Goal: Communication & Community: Answer question/provide support

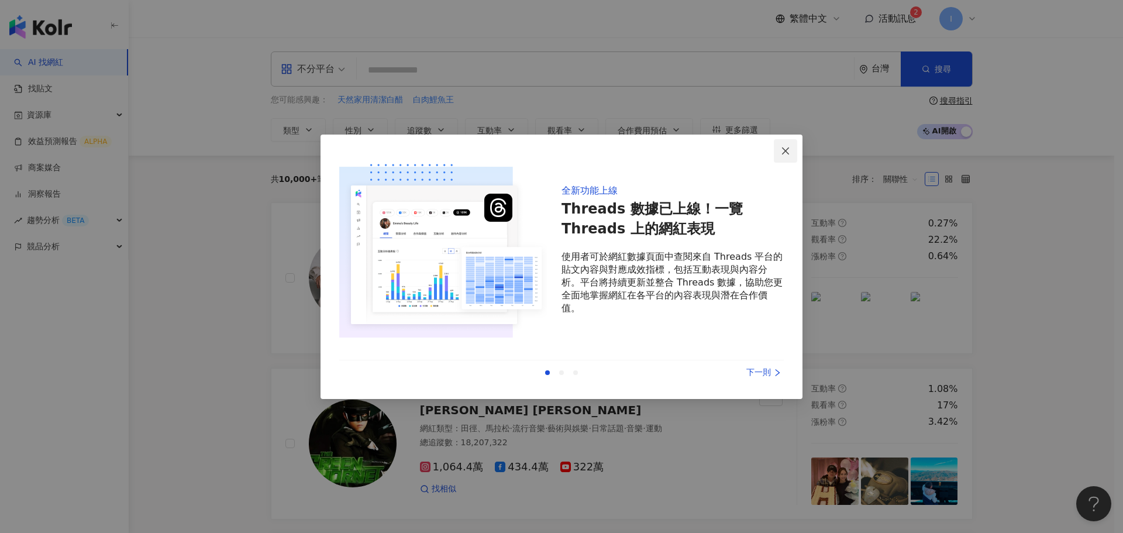
click at [789, 154] on icon "close" at bounding box center [785, 150] width 7 height 7
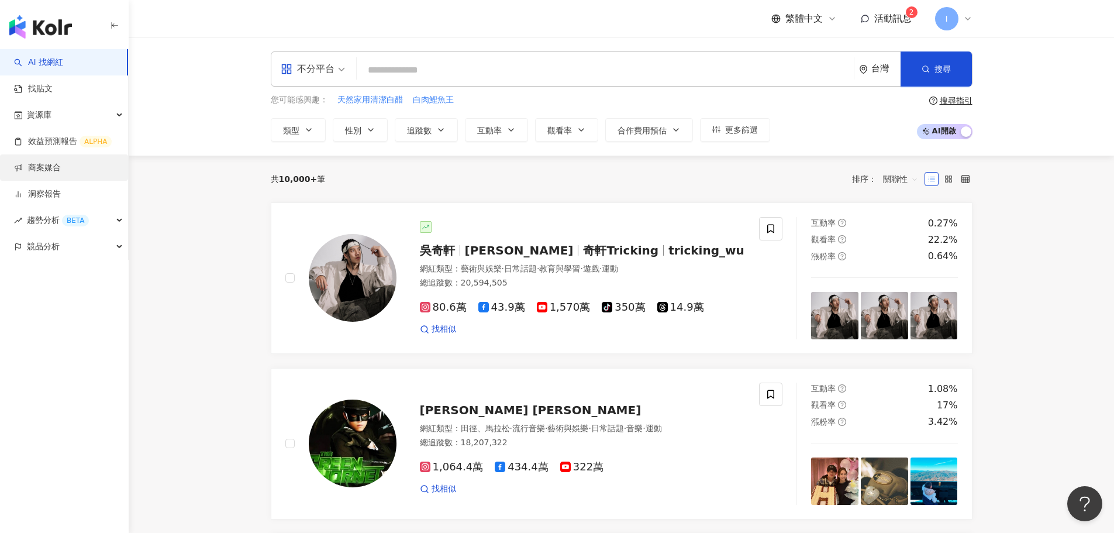
click at [61, 173] on link "商案媒合" at bounding box center [37, 168] width 47 height 12
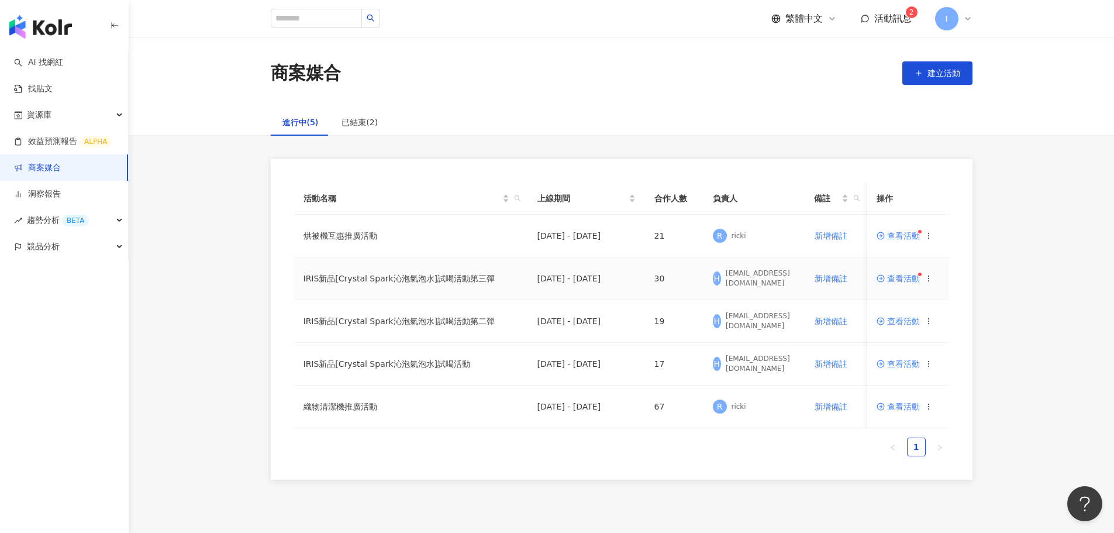
click at [905, 281] on span "查看活動" at bounding box center [898, 278] width 43 height 8
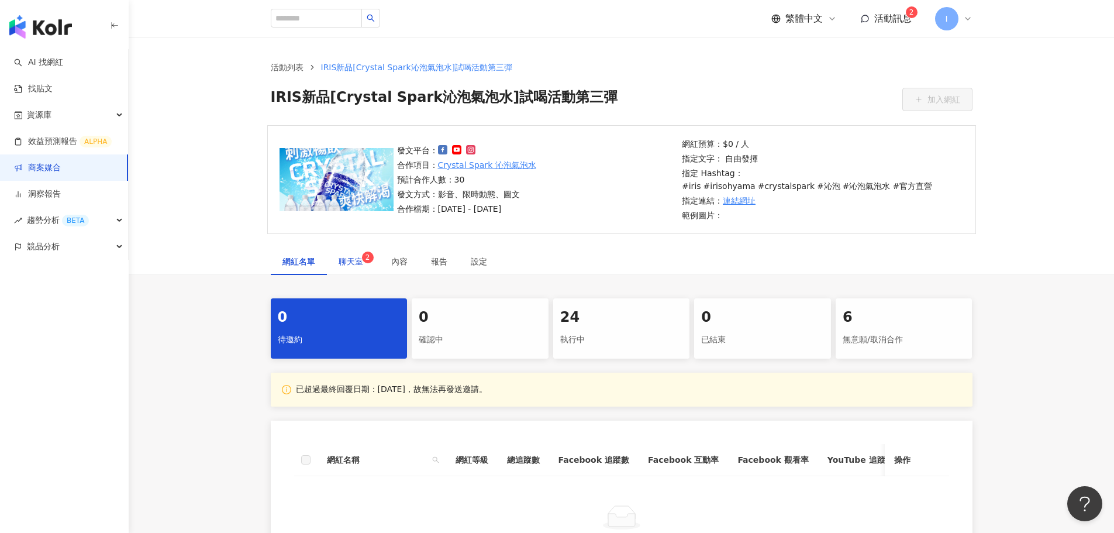
click at [361, 259] on span "聊天室 2" at bounding box center [353, 261] width 29 height 8
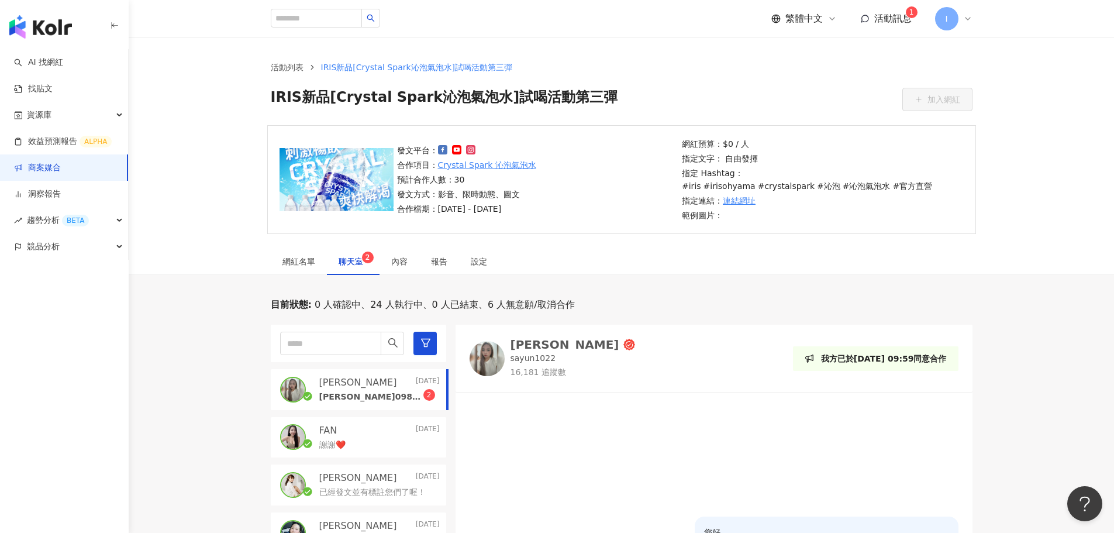
click at [397, 393] on p "[PERSON_NAME]0988089378 [STREET_ADDRESS]" at bounding box center [371, 397] width 104 height 12
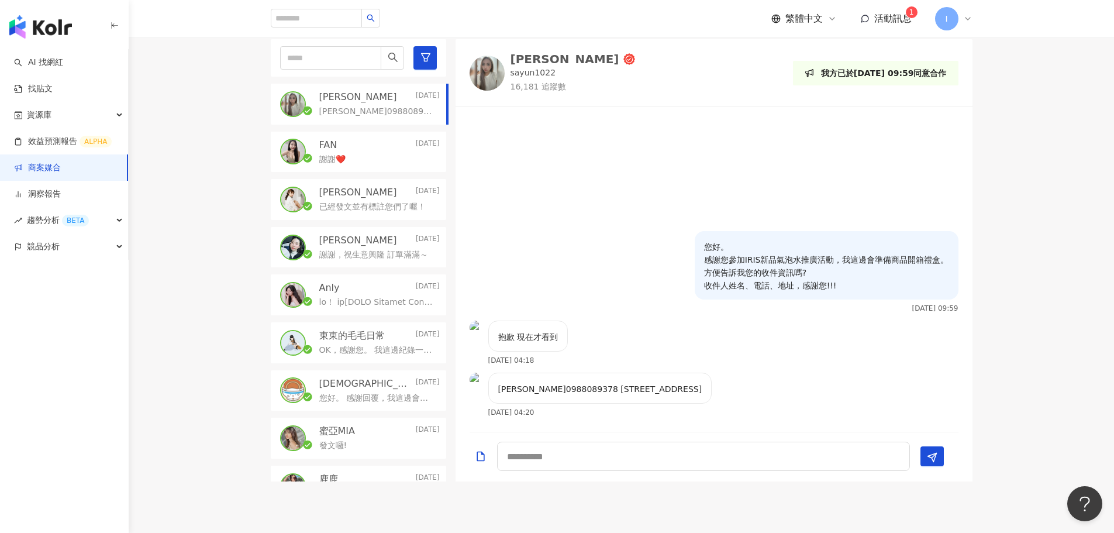
scroll to position [292, 0]
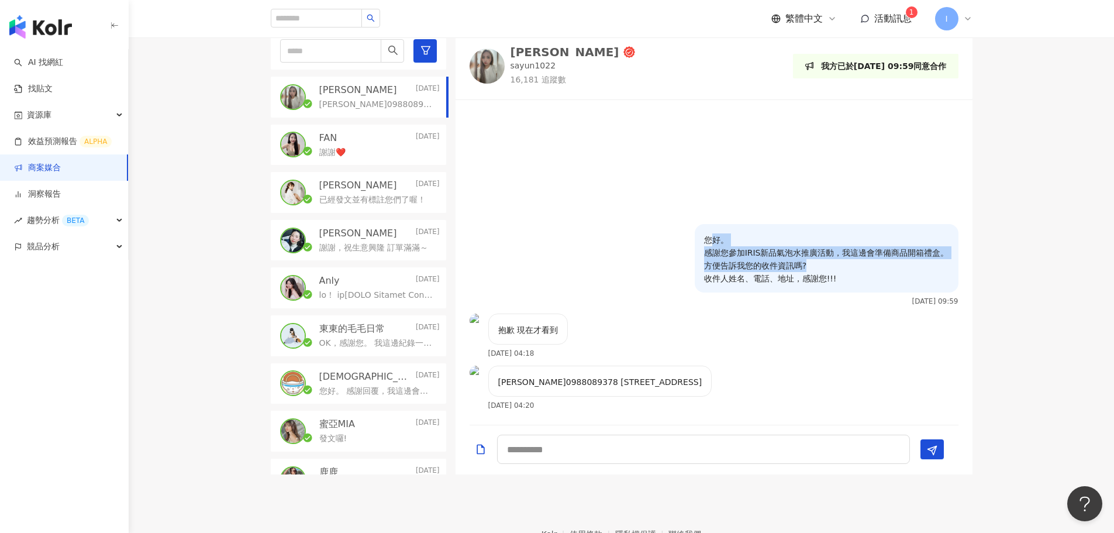
drag, startPoint x: 709, startPoint y: 240, endPoint x: 856, endPoint y: 266, distance: 149.6
click at [856, 266] on p "您好。 感謝您參加IRIS新品氣泡水推廣活動，我這邊會準備商品開箱禮盒。 方便告訴我您的收件資訊嗎? 收件人姓名、電話、地址，感謝您!!!" at bounding box center [826, 258] width 245 height 51
click at [859, 269] on p "您好。 感謝您參加IRIS新品氣泡水推廣活動，我這邊會準備商品開箱禮盒。 方便告訴我您的收件資訊嗎? 收件人姓名、電話、地址，感謝您!!!" at bounding box center [826, 258] width 245 height 51
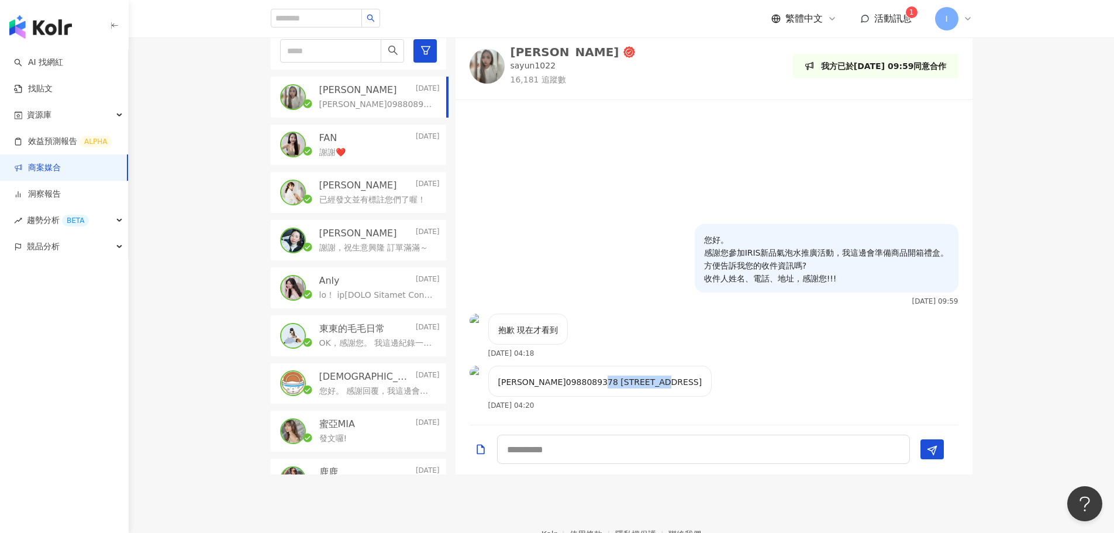
drag, startPoint x: 621, startPoint y: 384, endPoint x: 714, endPoint y: 383, distance: 93.0
click at [713, 383] on div "[PERSON_NAME]0988089378 [STREET_ADDRESS]" at bounding box center [600, 381] width 224 height 31
click at [586, 381] on p "[PERSON_NAME]0988089378 [STREET_ADDRESS]" at bounding box center [600, 382] width 204 height 13
drag, startPoint x: 569, startPoint y: 382, endPoint x: 688, endPoint y: 382, distance: 118.8
click at [688, 382] on p "[PERSON_NAME]0988089378 [STREET_ADDRESS]" at bounding box center [600, 382] width 204 height 13
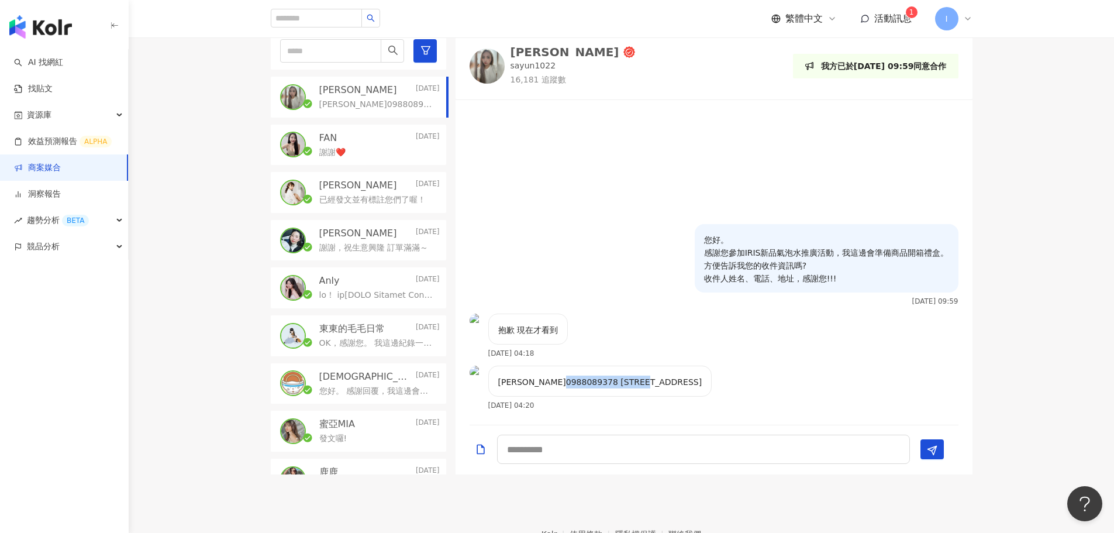
click at [688, 382] on p "[PERSON_NAME]0988089378 [STREET_ADDRESS]" at bounding box center [600, 382] width 204 height 13
click at [382, 154] on div "謝謝❤️" at bounding box center [379, 151] width 121 height 14
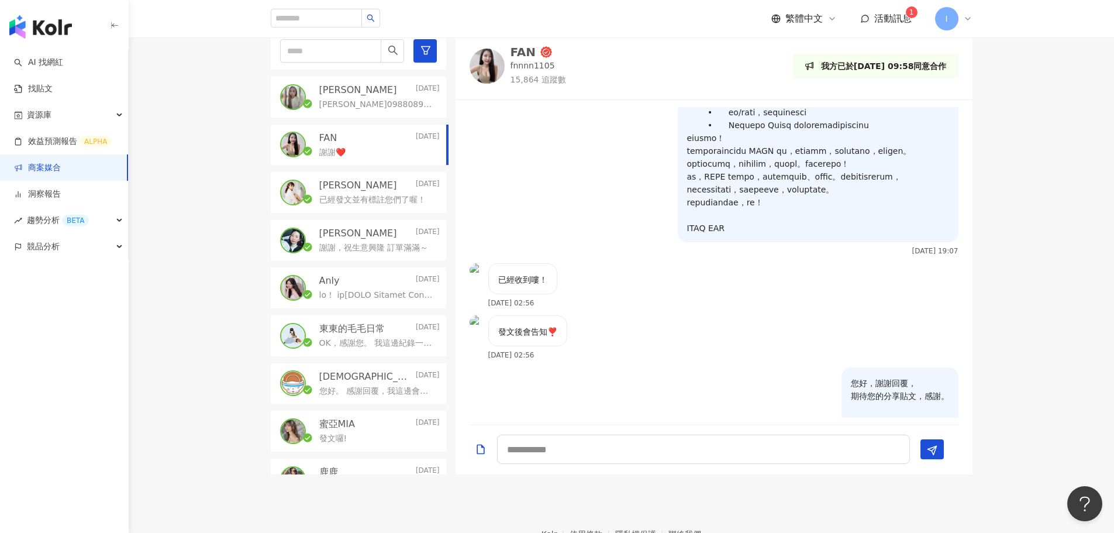
scroll to position [877, 0]
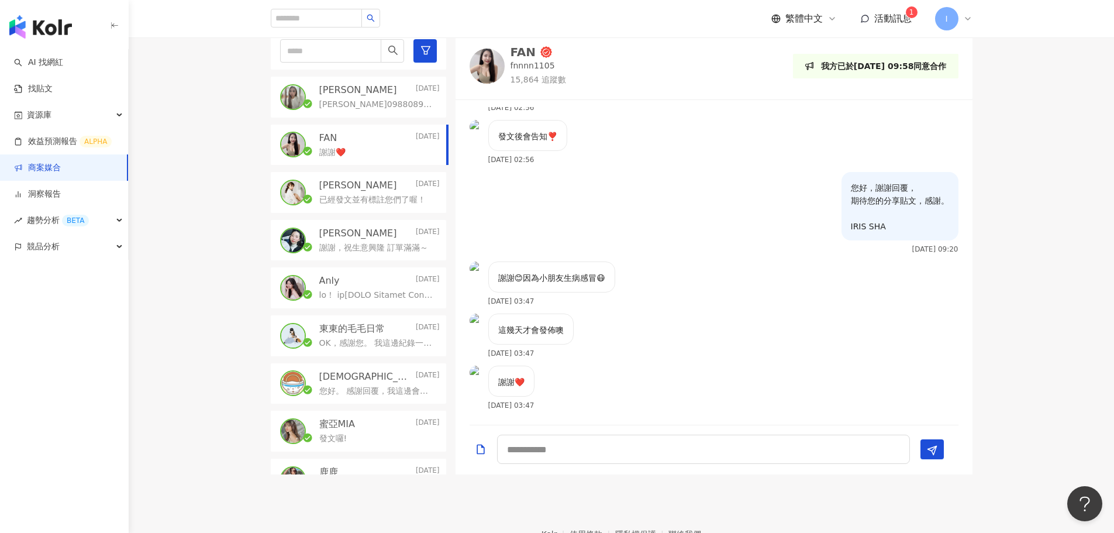
click at [386, 89] on div "莎韻 [DATE]" at bounding box center [379, 90] width 121 height 13
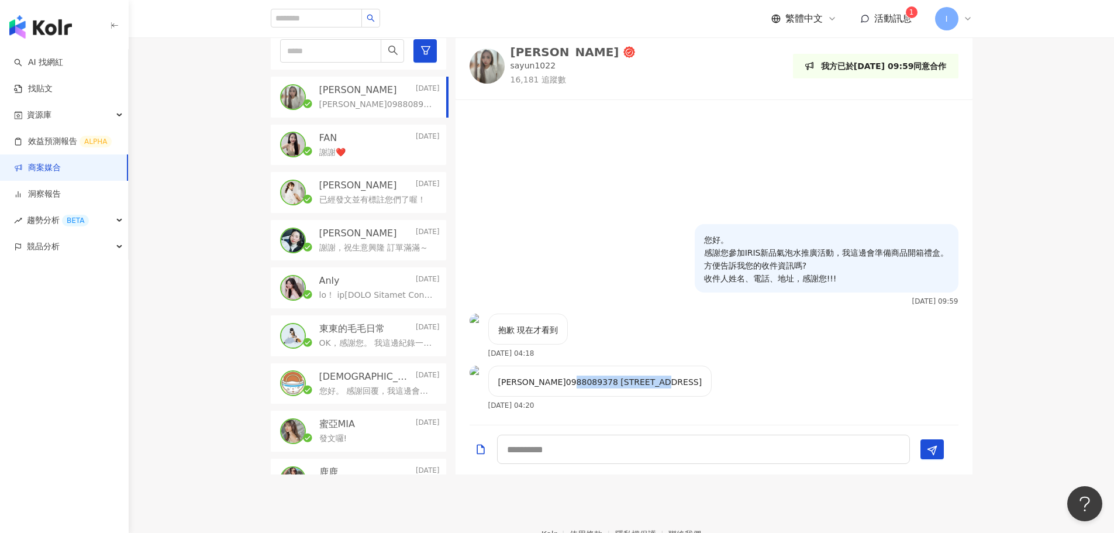
drag, startPoint x: 576, startPoint y: 384, endPoint x: 729, endPoint y: 383, distance: 152.7
click at [729, 383] on div "[PERSON_NAME]0988089378 [STREET_ADDRESS] [DATE] 04:20" at bounding box center [714, 392] width 517 height 52
copy p "[STREET_ADDRESS]"
